Goal: Book appointment/travel/reservation

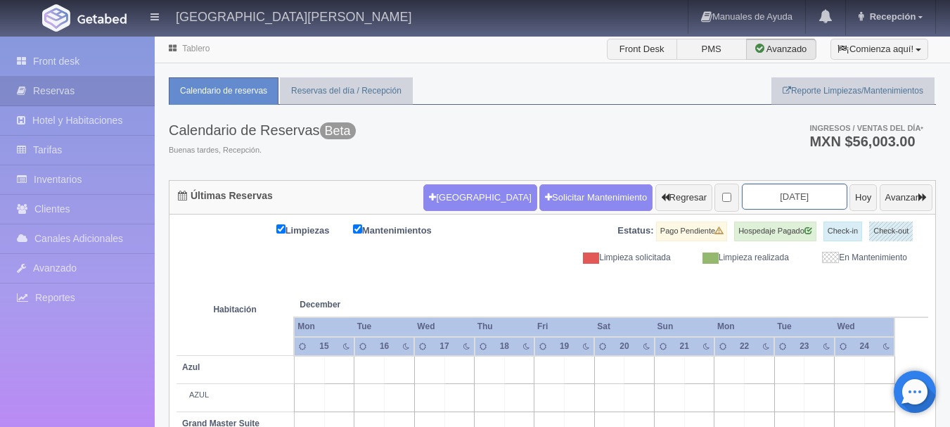
click at [770, 202] on input "2025-12-17" at bounding box center [793, 196] width 105 height 26
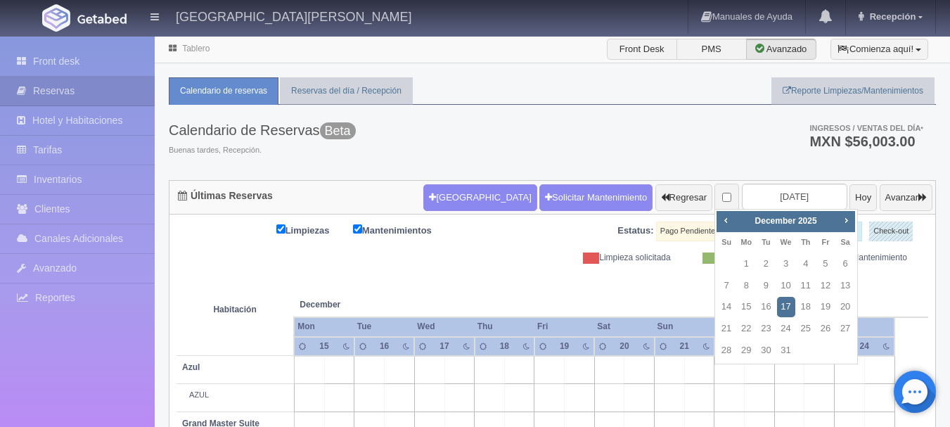
click at [734, 220] on div "Prev Next December 2025" at bounding box center [785, 221] width 138 height 21
click at [726, 217] on span "Prev" at bounding box center [725, 219] width 11 height 11
click at [829, 349] on link "31" at bounding box center [825, 350] width 18 height 20
type input "2025-10-31"
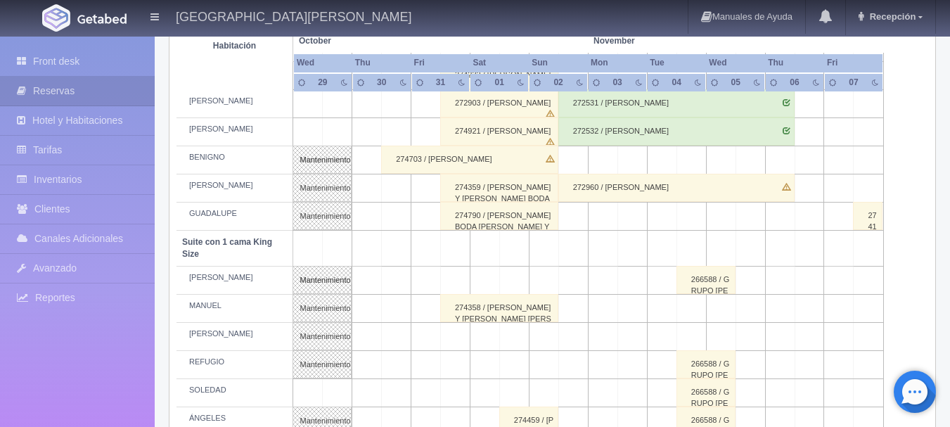
scroll to position [633, 0]
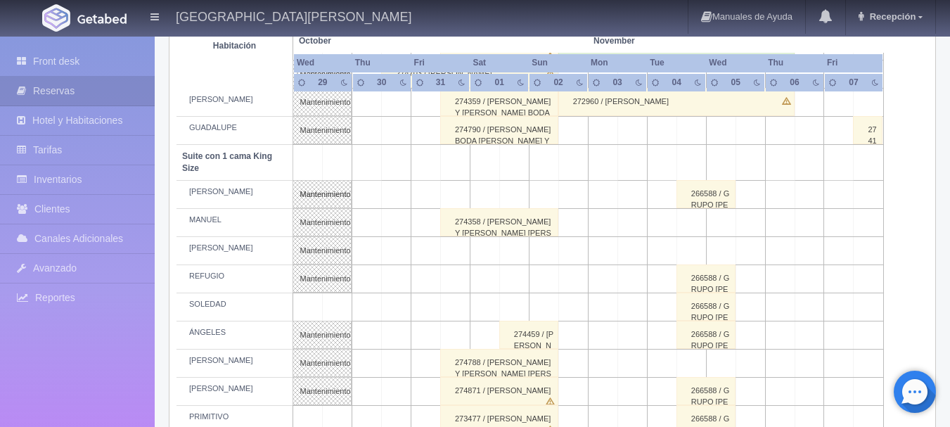
click at [468, 272] on td at bounding box center [456, 279] width 30 height 28
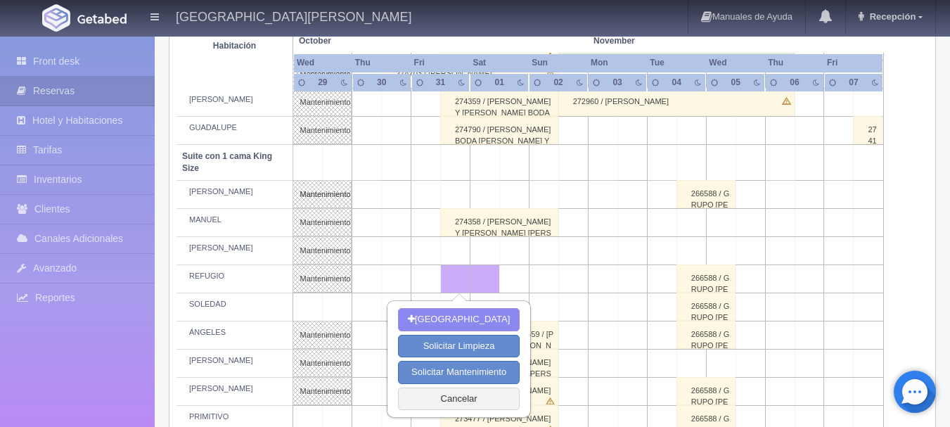
click at [530, 278] on td at bounding box center [544, 279] width 30 height 28
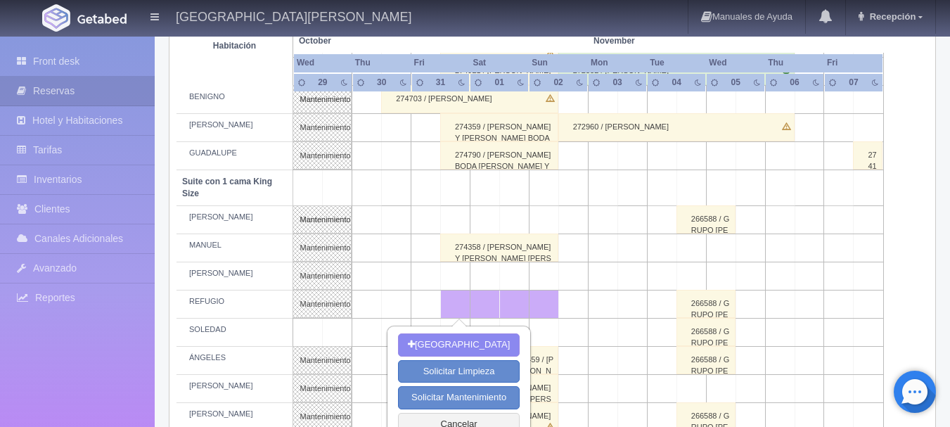
scroll to position [562, 0]
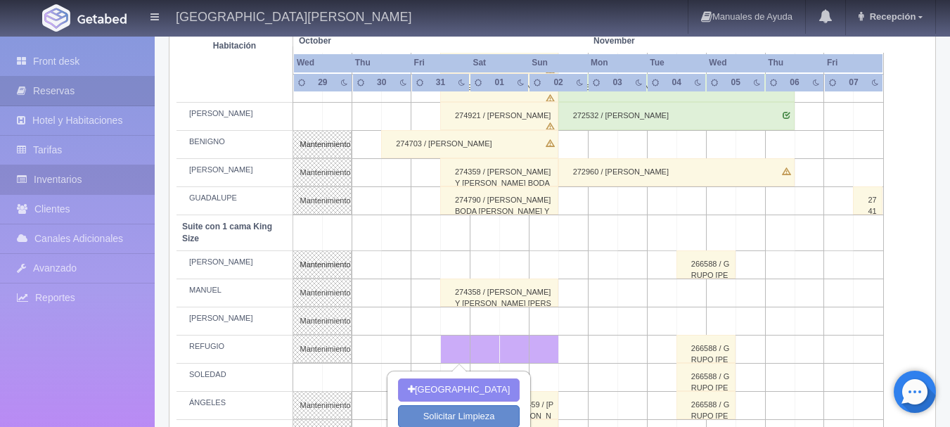
click at [43, 183] on link "Inventarios" at bounding box center [77, 179] width 155 height 29
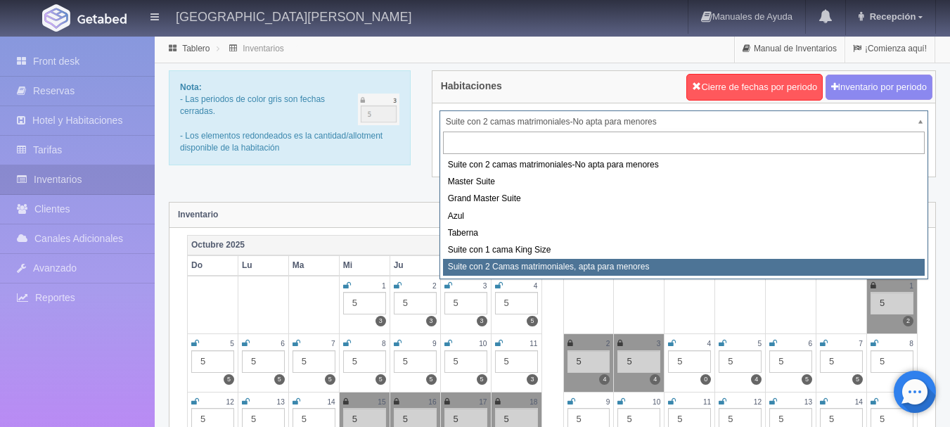
select select "1983"
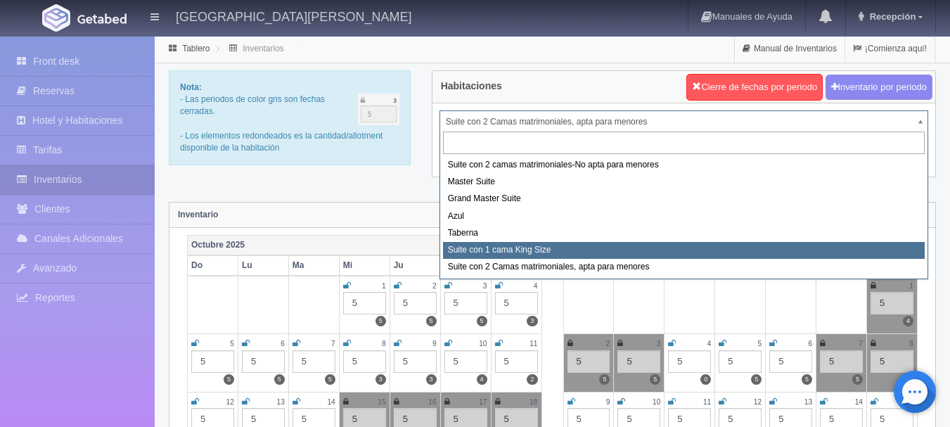
select select "1921"
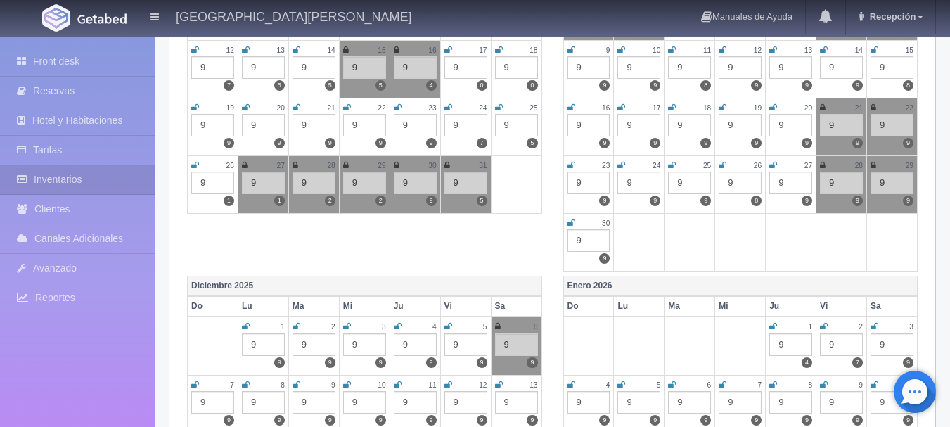
scroll to position [281, 0]
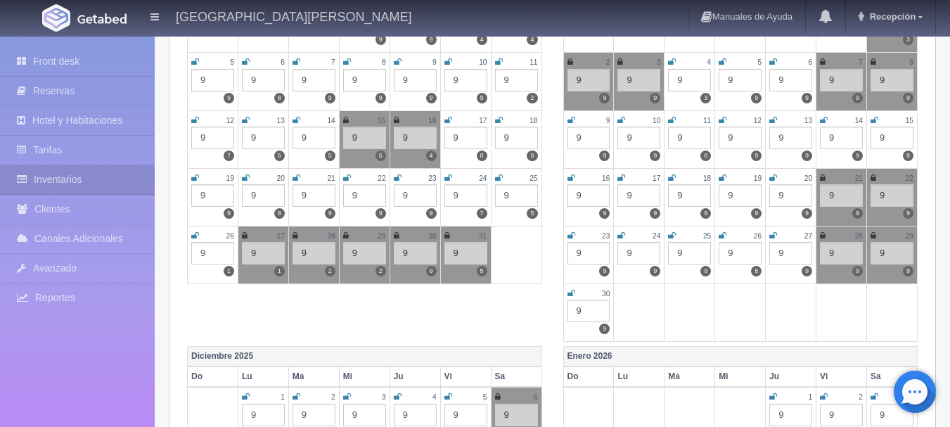
click at [445, 236] on icon at bounding box center [447, 235] width 6 height 8
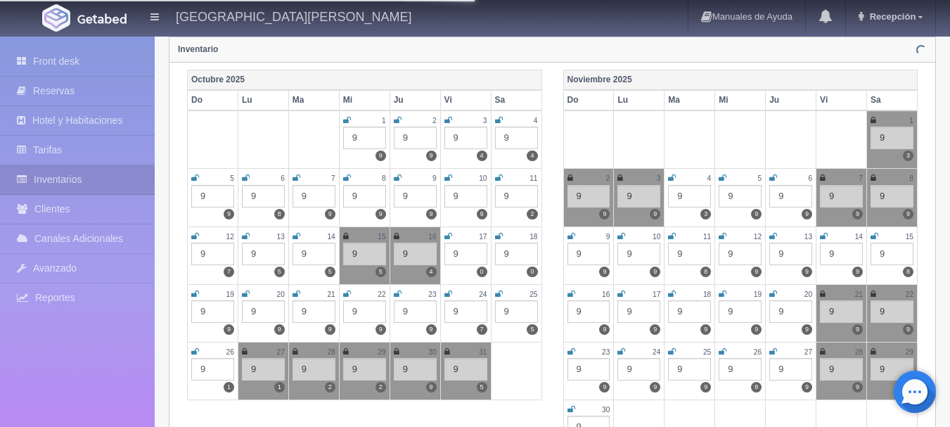
scroll to position [141, 0]
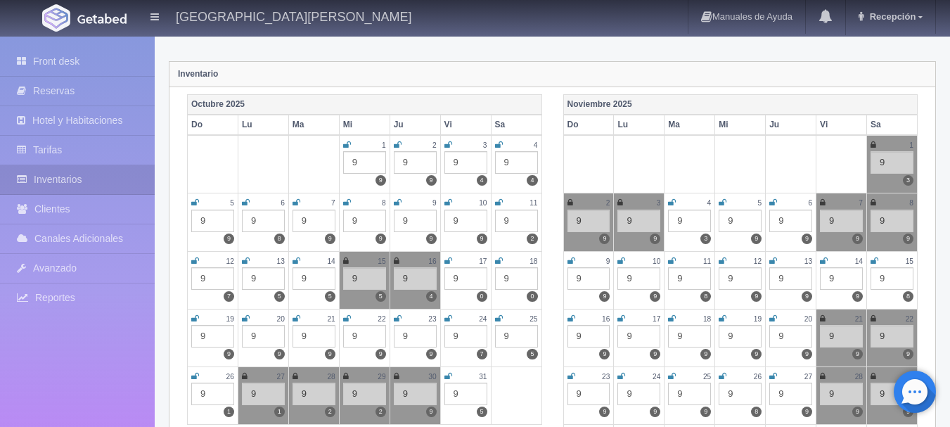
click at [871, 145] on icon at bounding box center [873, 145] width 6 height 8
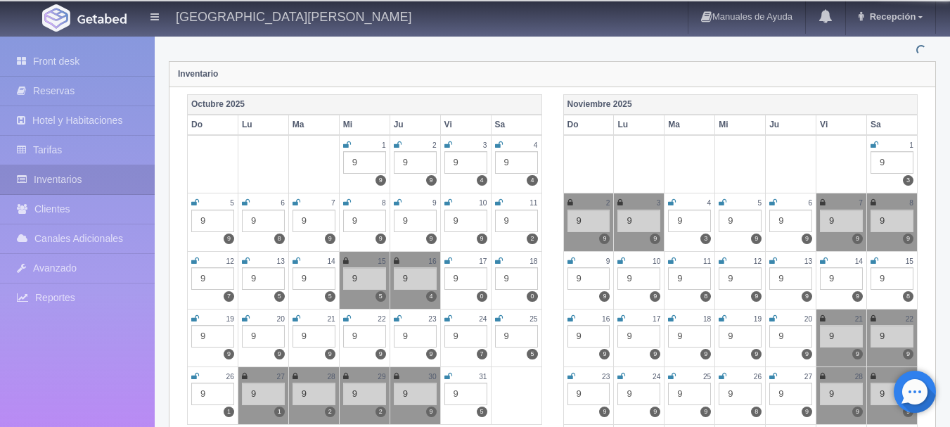
click at [571, 200] on icon at bounding box center [570, 202] width 6 height 8
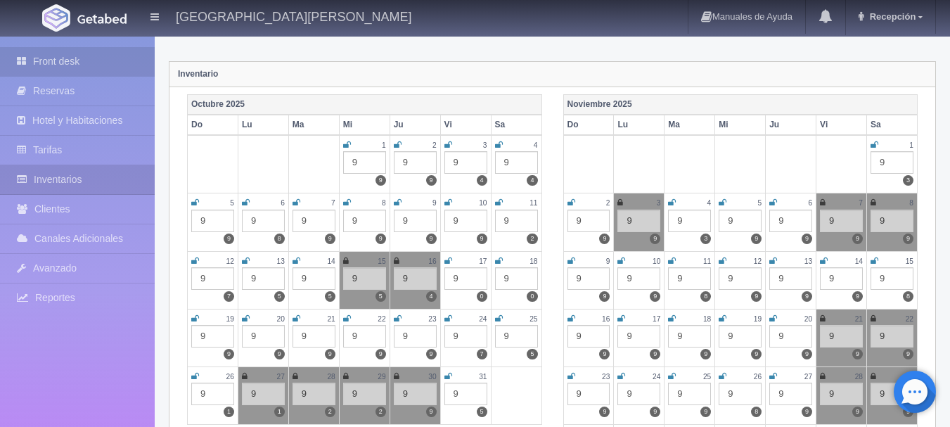
click at [98, 60] on link "Front desk" at bounding box center [77, 61] width 155 height 29
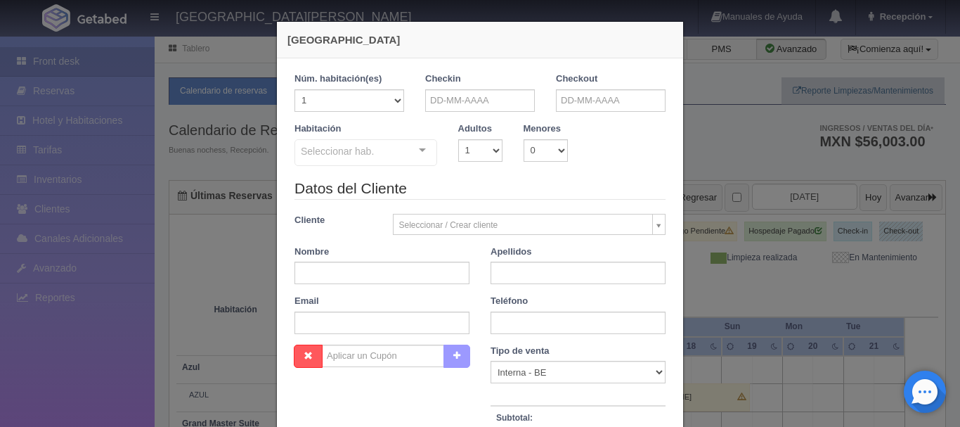
checkbox input "false"
click at [469, 96] on input "text" at bounding box center [480, 100] width 110 height 22
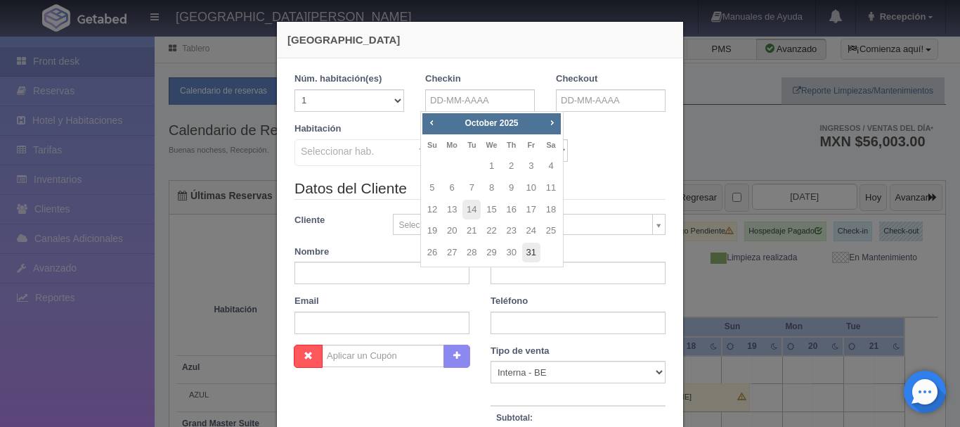
click at [529, 247] on link "31" at bounding box center [531, 252] width 18 height 20
type input "31-10-2025"
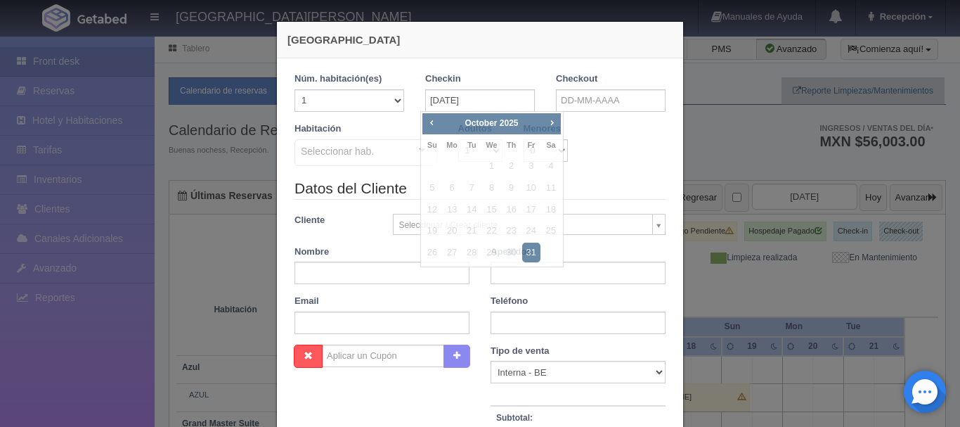
checkbox input "false"
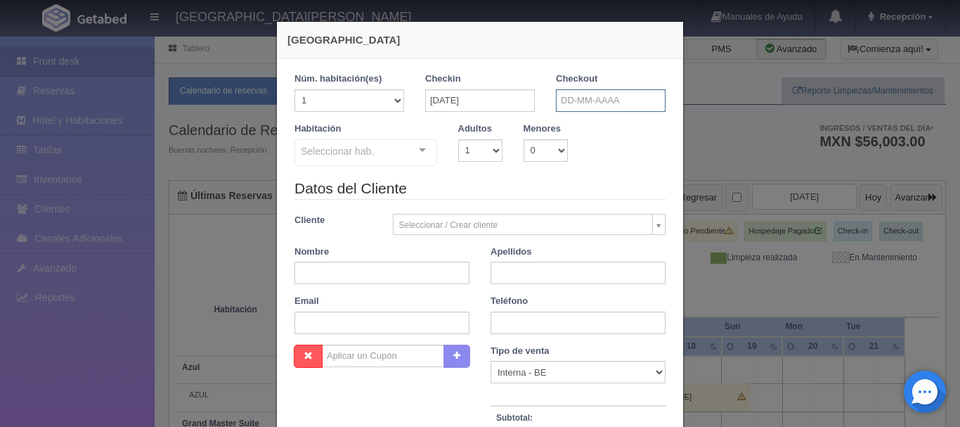
click at [557, 101] on input "text" at bounding box center [611, 100] width 110 height 22
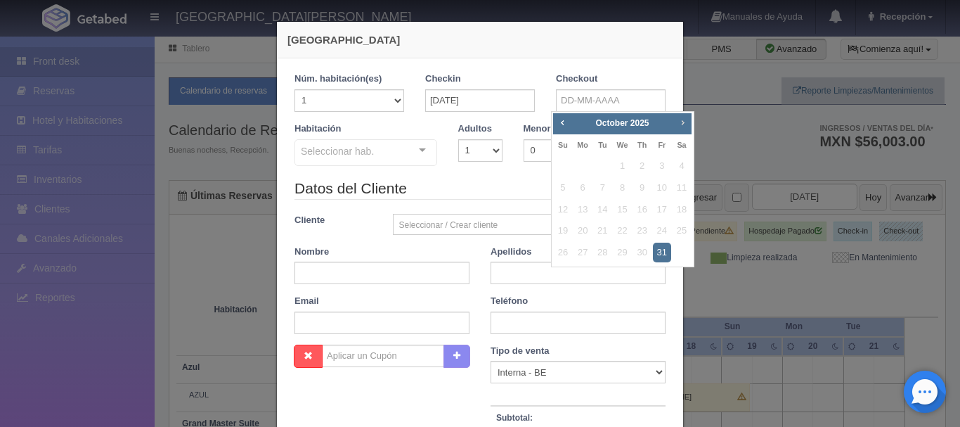
click at [679, 121] on span "Next" at bounding box center [682, 122] width 11 height 11
click at [564, 190] on link "2" at bounding box center [563, 188] width 18 height 20
type input "02-11-2025"
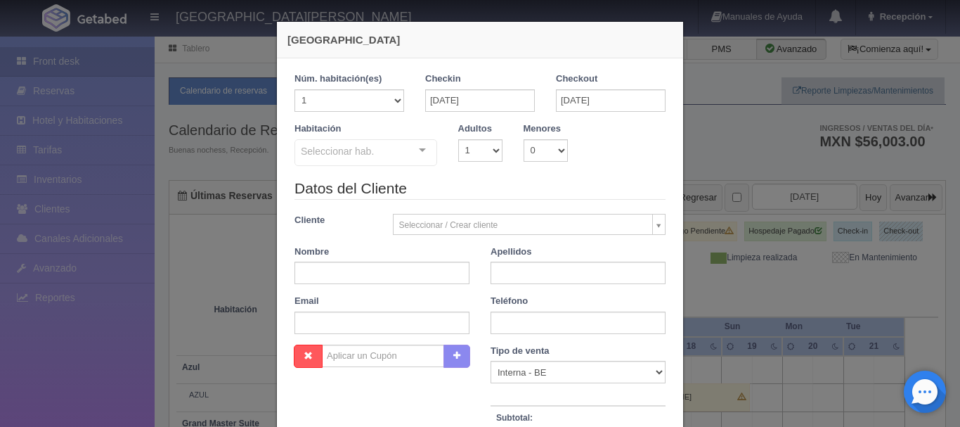
click at [386, 160] on div "Seleccionar hab." at bounding box center [365, 152] width 143 height 27
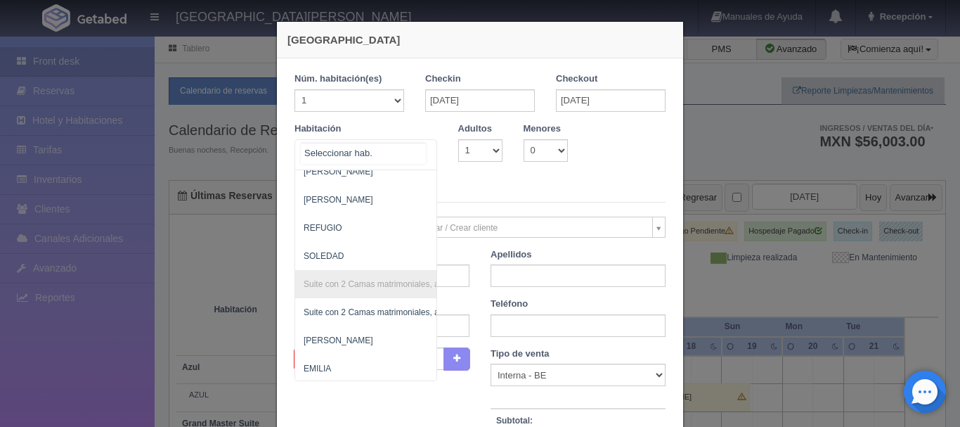
scroll to position [492, 0]
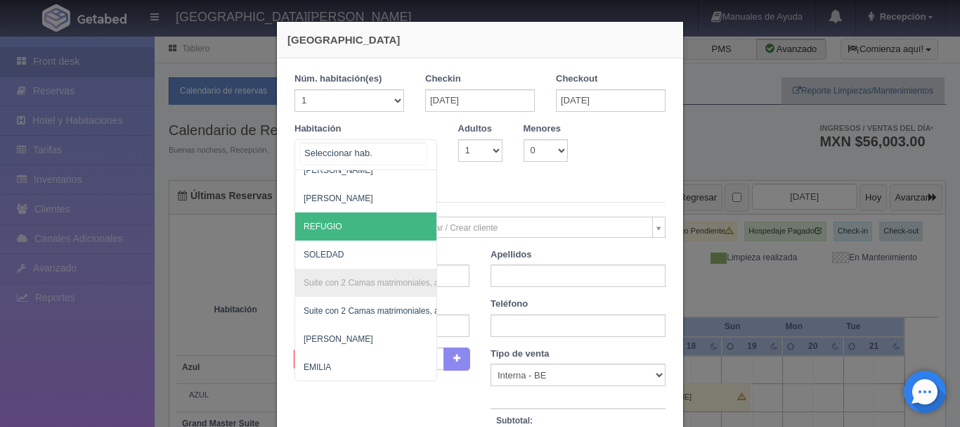
click at [343, 233] on span "REFUGIO" at bounding box center [434, 226] width 278 height 28
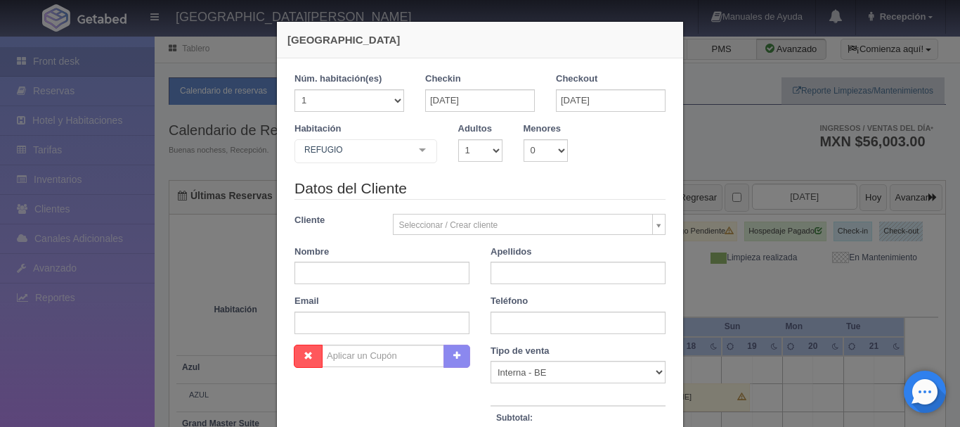
checkbox input "false"
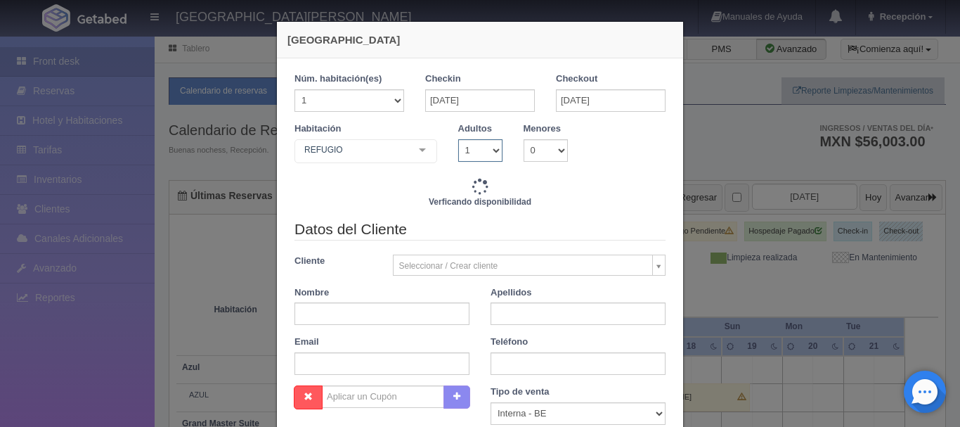
click at [465, 150] on select "1 2 3 4 5 6 7 8 9 10" at bounding box center [480, 150] width 44 height 22
type input "9520.00"
checkbox input "false"
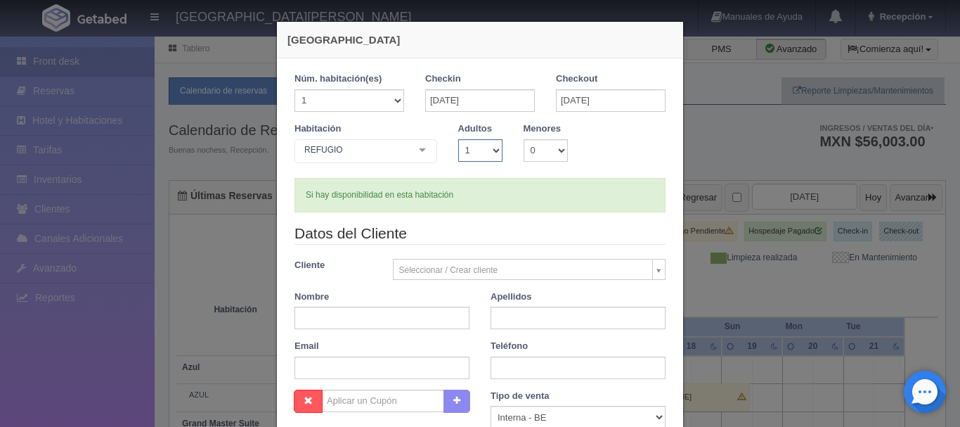
select select "2"
click at [458, 139] on select "1 2 3 4 5 6 7 8 9 10" at bounding box center [480, 150] width 44 height 22
checkbox input "false"
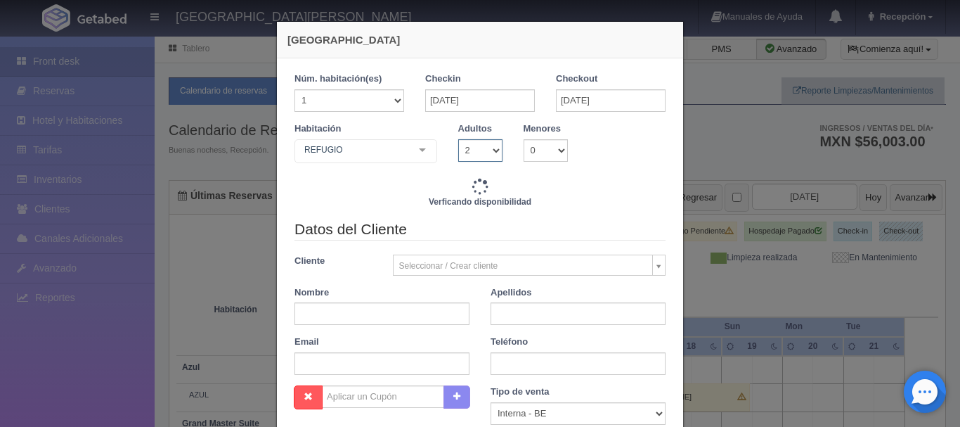
type input "9520.00"
checkbox input "false"
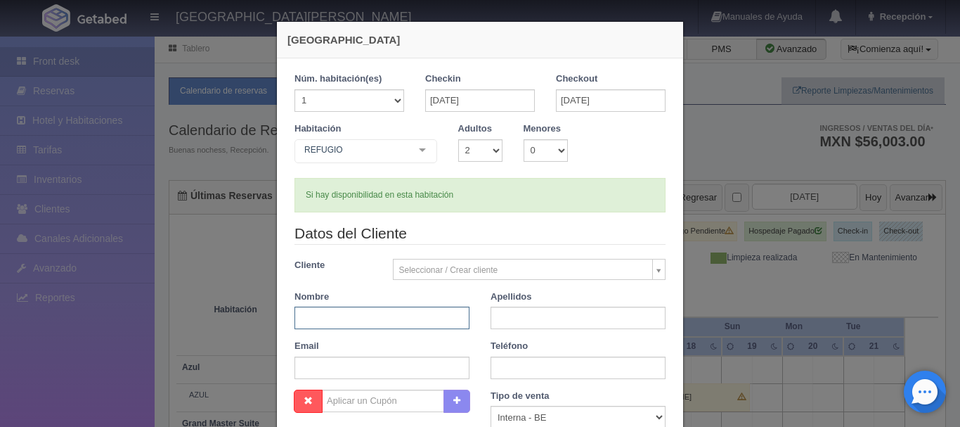
click at [337, 320] on input "text" at bounding box center [381, 317] width 175 height 22
type input "J"
type input "JOSE"
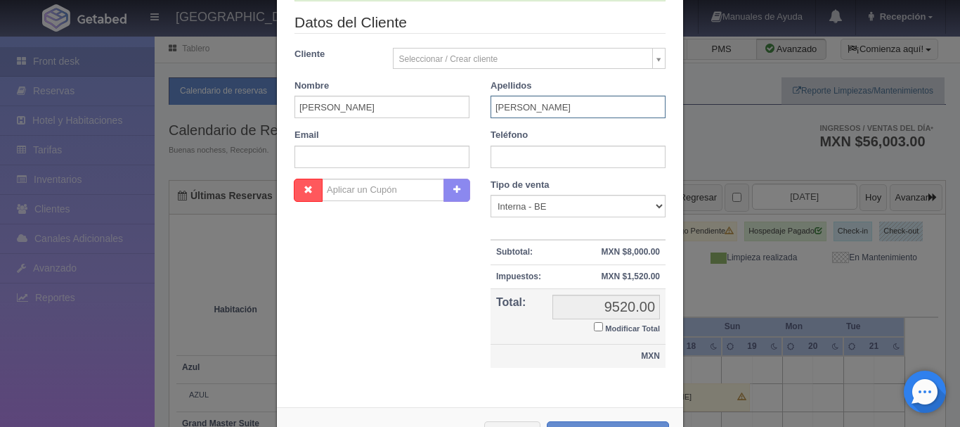
scroll to position [264, 0]
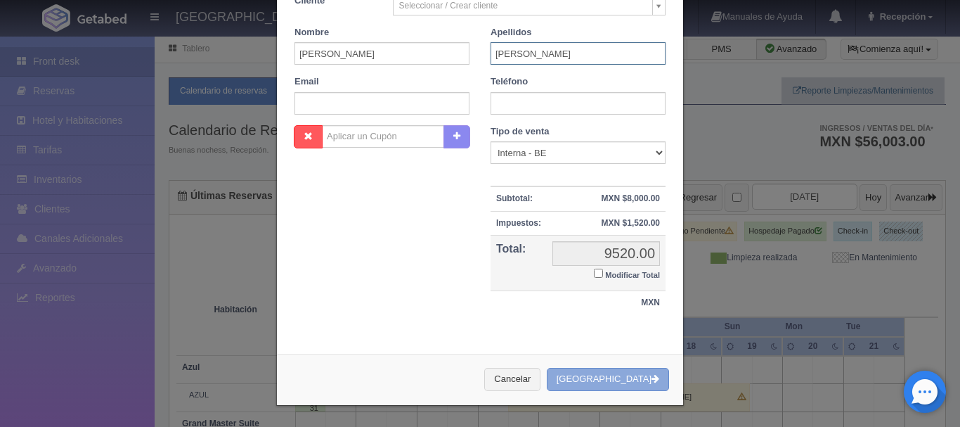
type input "SANCHEZ"
click at [612, 381] on button "[GEOGRAPHIC_DATA]" at bounding box center [608, 379] width 122 height 23
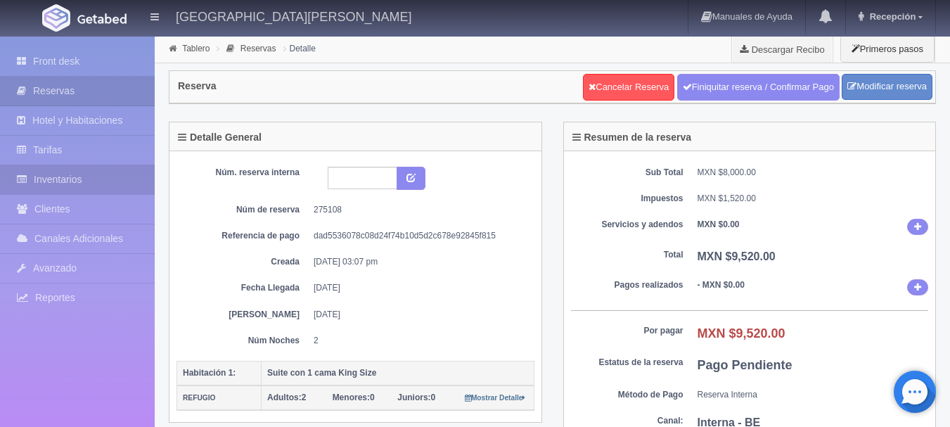
click at [114, 185] on link "Inventarios" at bounding box center [77, 179] width 155 height 29
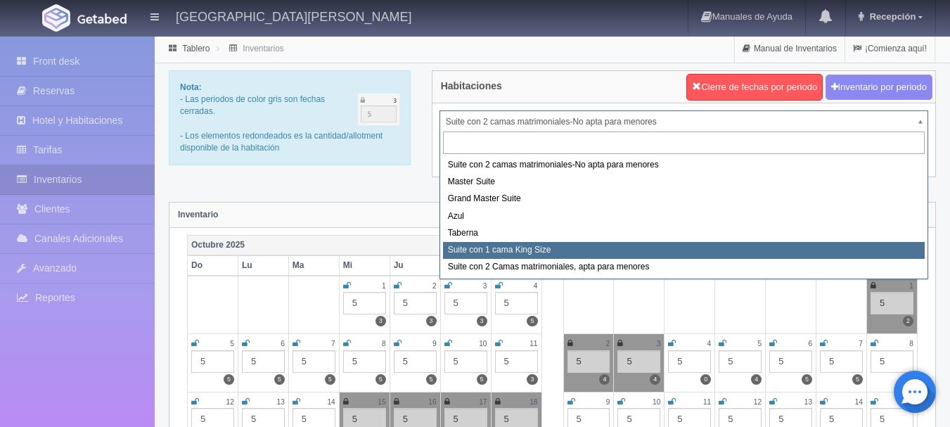
select select "1921"
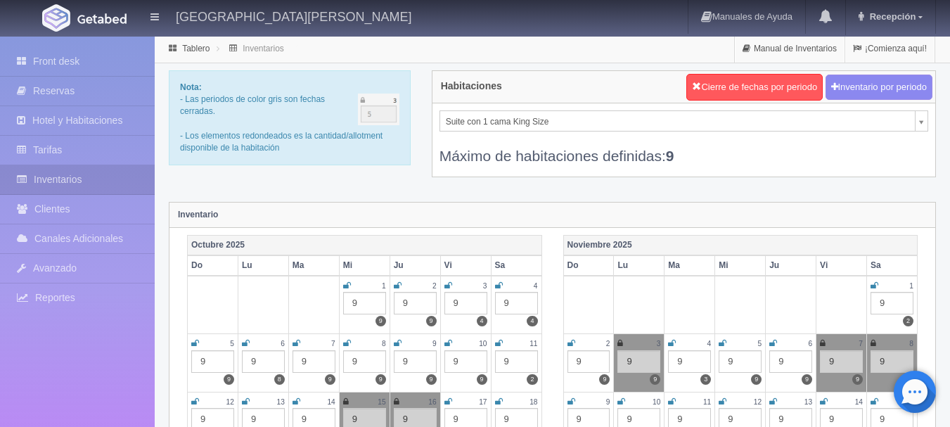
click at [570, 347] on icon at bounding box center [571, 343] width 8 height 8
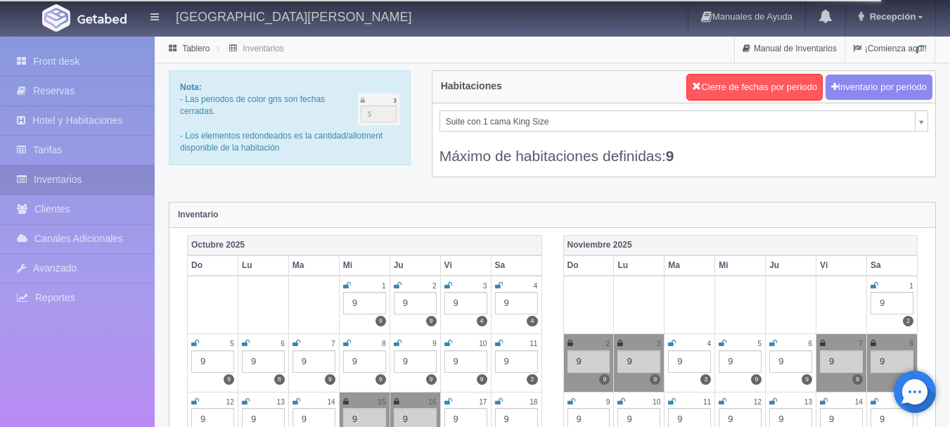
click at [870, 283] on icon at bounding box center [874, 285] width 8 height 8
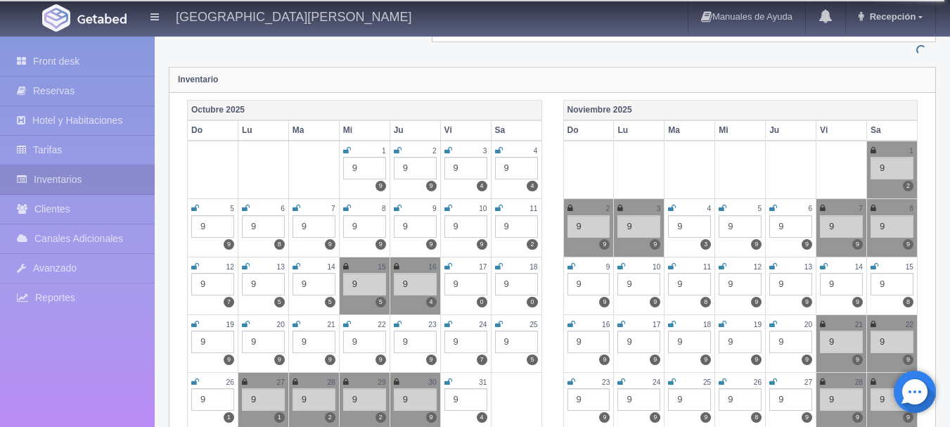
scroll to position [141, 0]
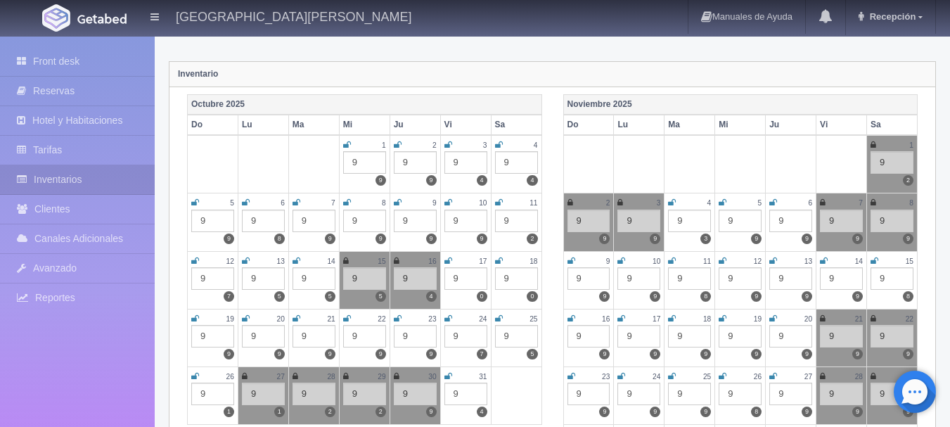
click at [446, 375] on icon at bounding box center [448, 376] width 8 height 8
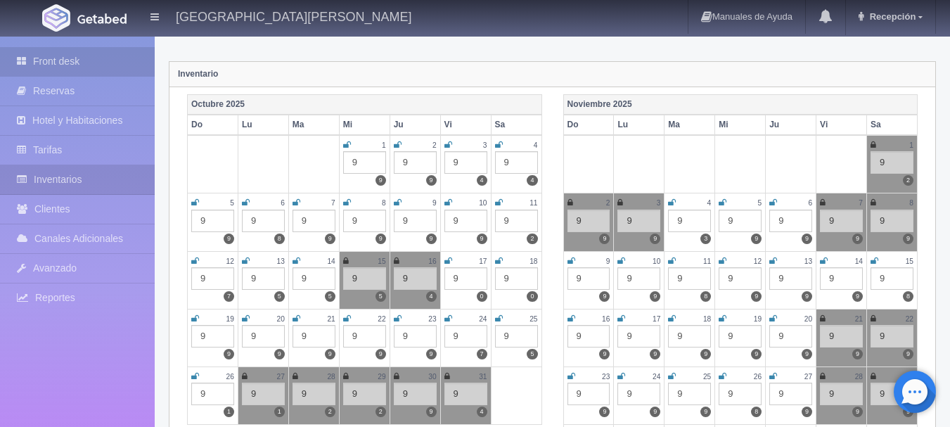
click at [63, 61] on link "Front desk" at bounding box center [77, 61] width 155 height 29
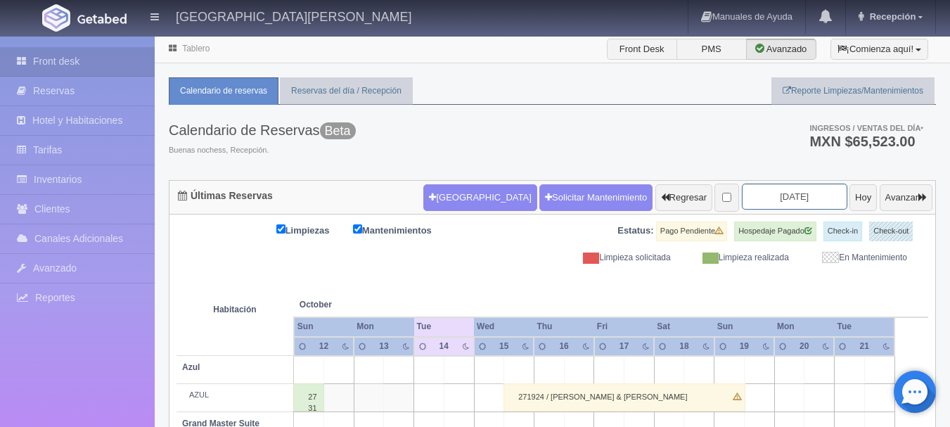
click at [788, 196] on input "2025-10-14" at bounding box center [793, 196] width 105 height 26
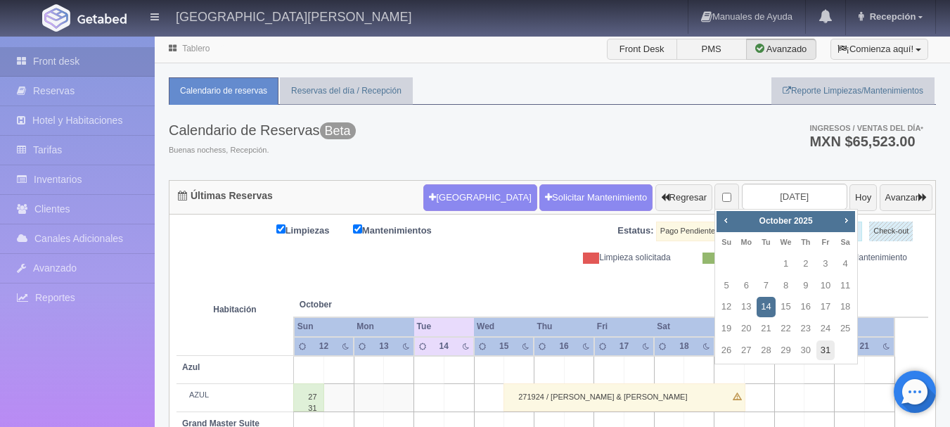
click at [825, 341] on link "31" at bounding box center [825, 350] width 18 height 20
type input "2025-10-31"
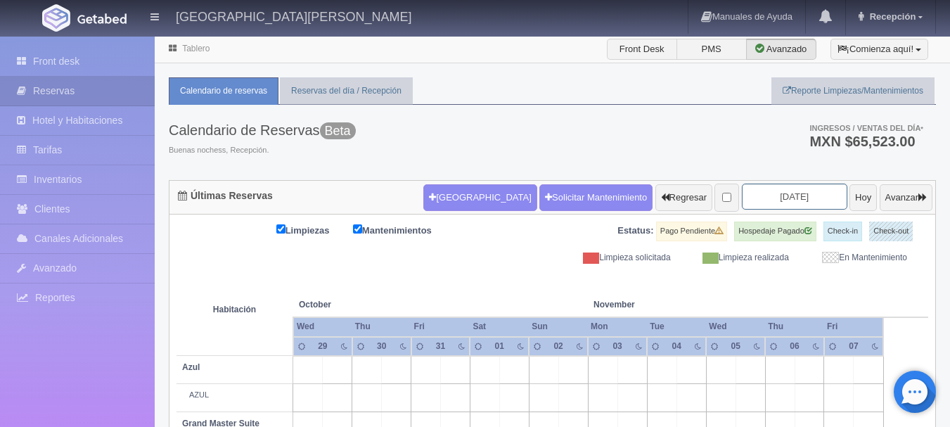
click at [777, 203] on input "2025-10-31" at bounding box center [793, 196] width 105 height 26
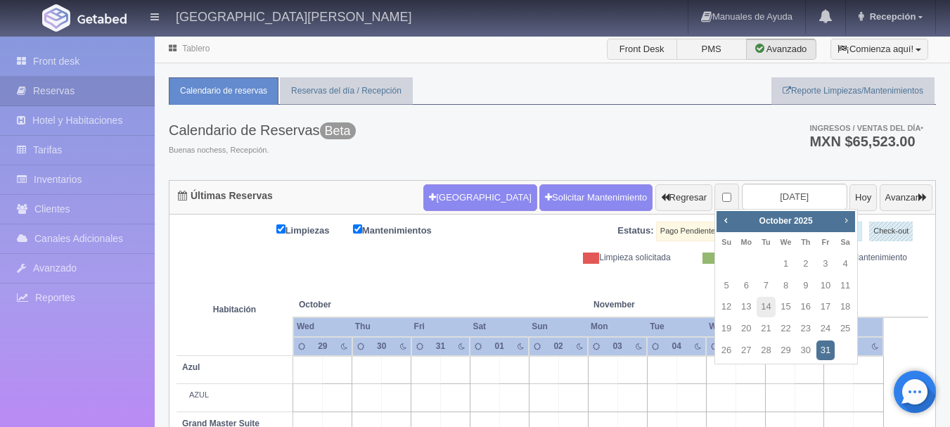
click at [841, 226] on span "Next" at bounding box center [845, 219] width 11 height 11
click at [822, 299] on link "19" at bounding box center [825, 307] width 18 height 20
type input "[DATE]"
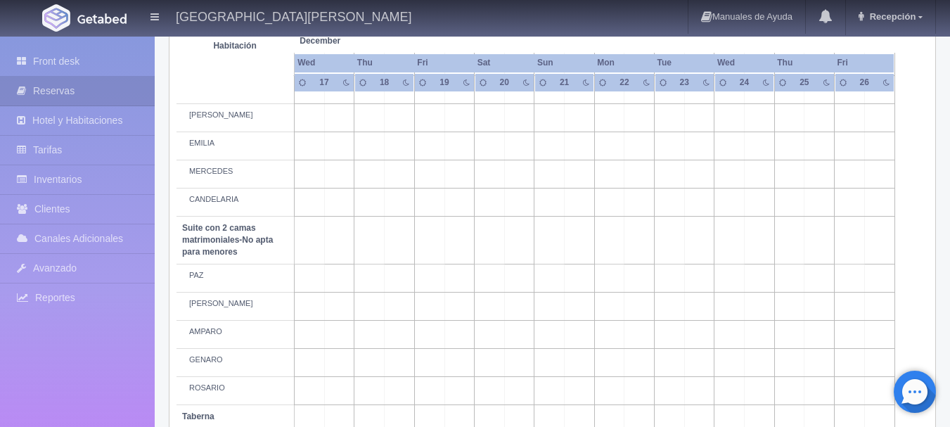
scroll to position [1255, 0]
